Goal: Find specific page/section: Find specific page/section

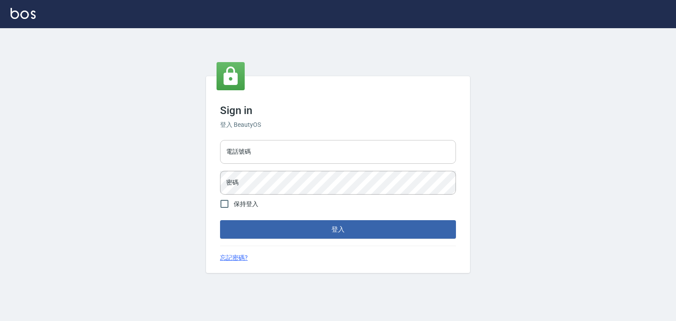
click at [264, 151] on input "電話號碼" at bounding box center [338, 152] width 236 height 24
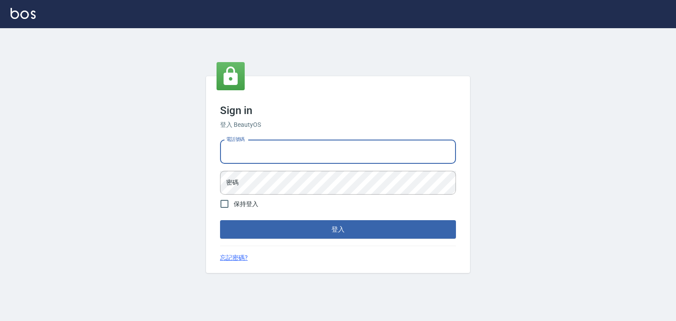
type input "0933152029"
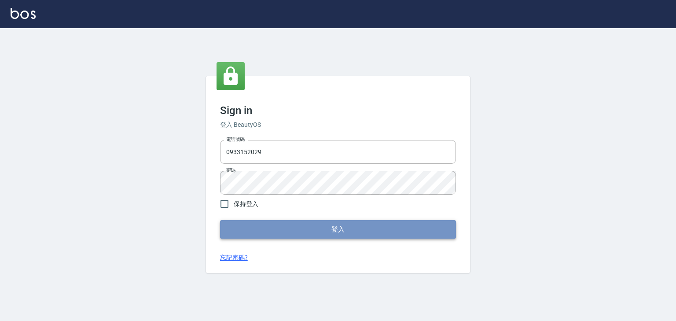
click at [280, 226] on button "登入" at bounding box center [338, 229] width 236 height 18
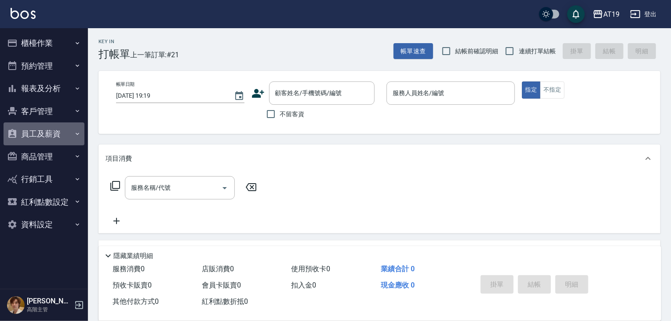
click at [77, 134] on icon "button" at bounding box center [78, 133] width 4 height 2
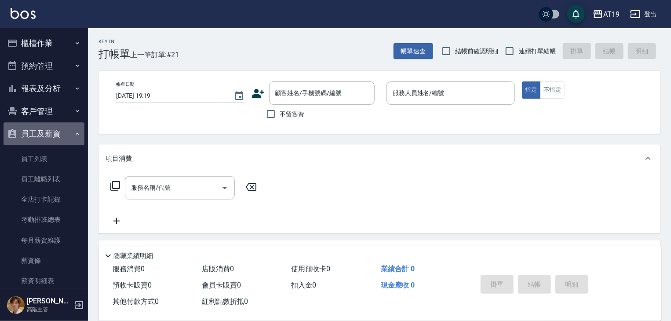
click at [77, 133] on button "員工及薪資" at bounding box center [44, 133] width 81 height 23
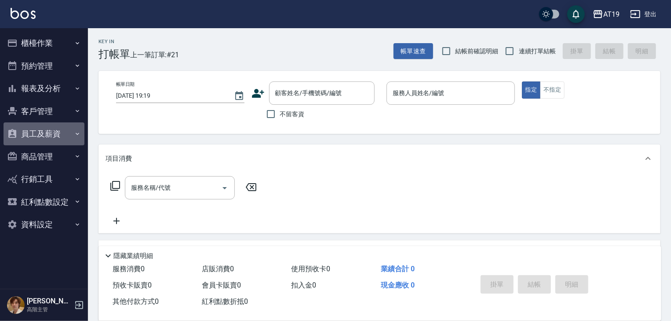
click at [76, 134] on icon "button" at bounding box center [77, 133] width 7 height 7
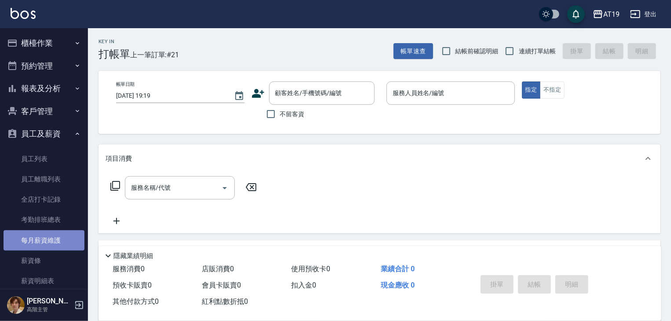
click at [72, 237] on link "每月薪資維護" at bounding box center [44, 240] width 81 height 20
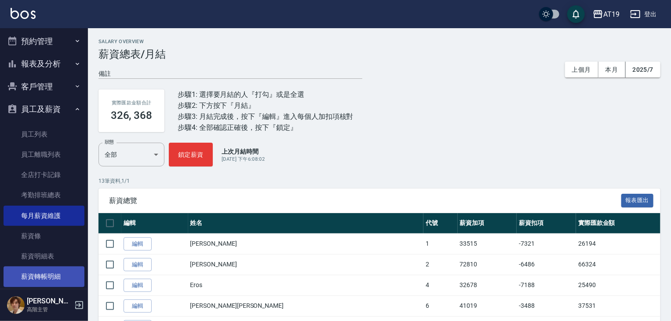
scroll to position [35, 0]
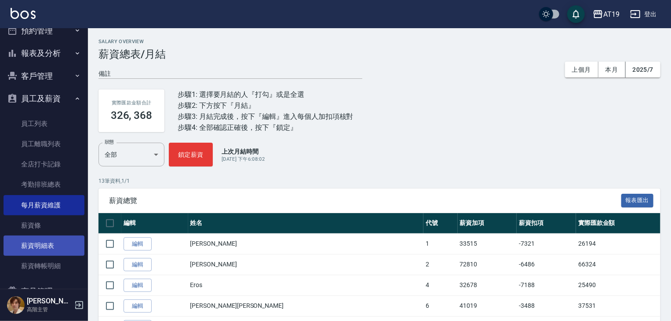
click at [62, 248] on link "薪資明細表" at bounding box center [44, 245] width 81 height 20
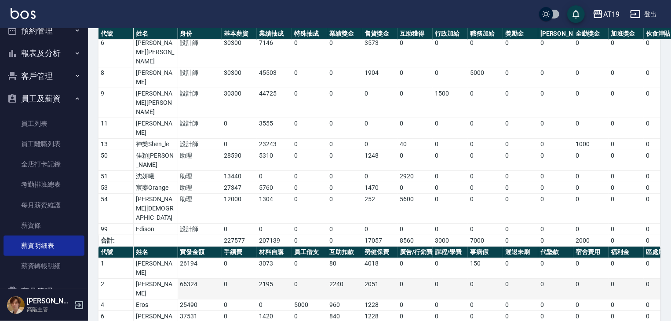
scroll to position [132, 0]
